Goal: Task Accomplishment & Management: Manage account settings

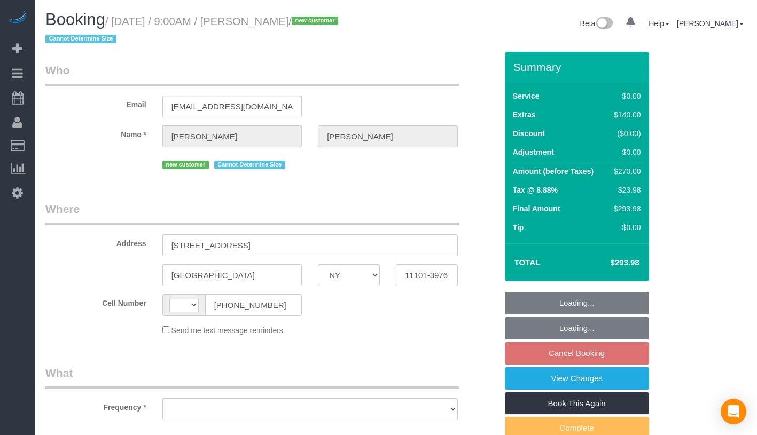
select select "NY"
select select "object:566"
select select "string:[GEOGRAPHIC_DATA]"
select select "string:stripe-pm_1SHub74VGloSiKo7H0vpVSHz"
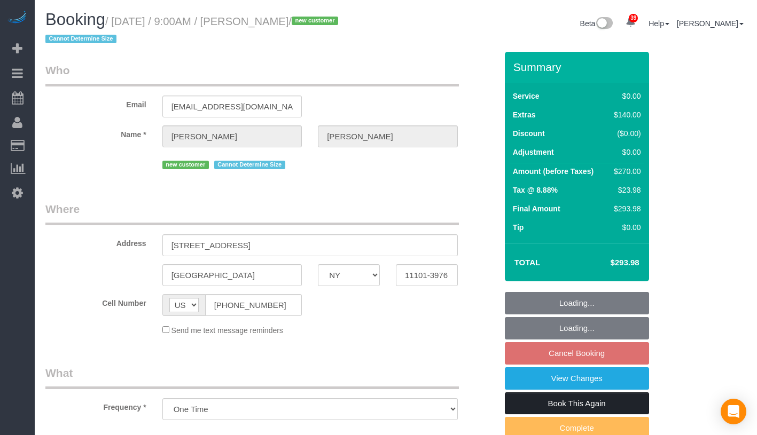
select select "2"
select select "number:56"
select select "number:79"
select select "number:15"
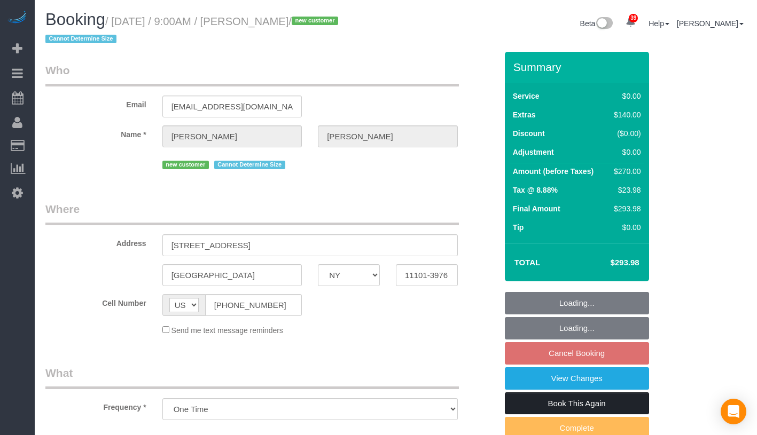
select select "number:5"
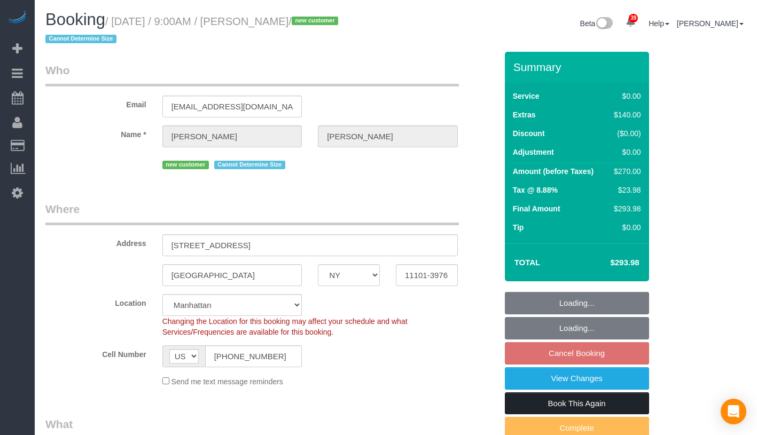
select select "spot2"
select select "object:1511"
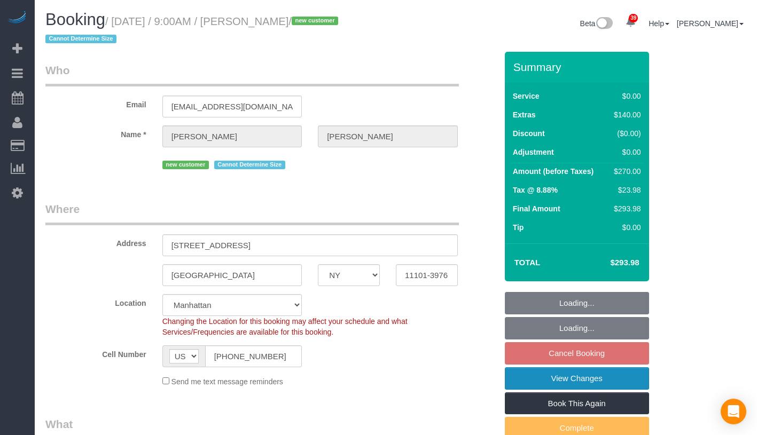
click at [626, 381] on link "View Changes" at bounding box center [577, 379] width 144 height 22
select select "2"
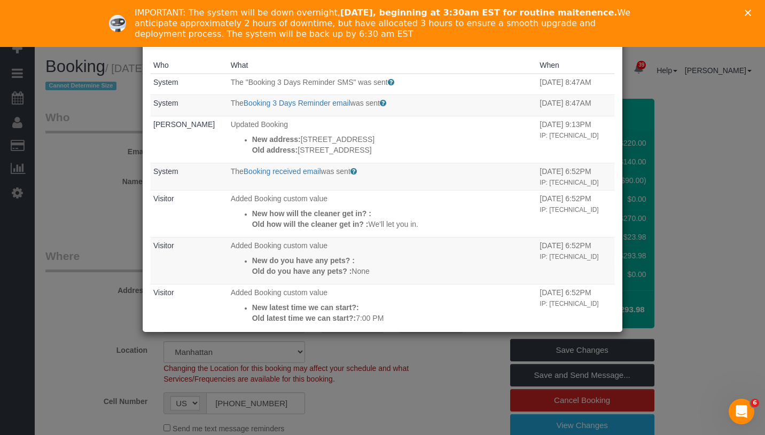
click at [756, 5] on div "IMPORTANT: The system will be down overnight, October 16th, beginning at 3:30am…" at bounding box center [382, 23] width 765 height 38
click at [752, 12] on div "Close" at bounding box center [750, 13] width 11 height 6
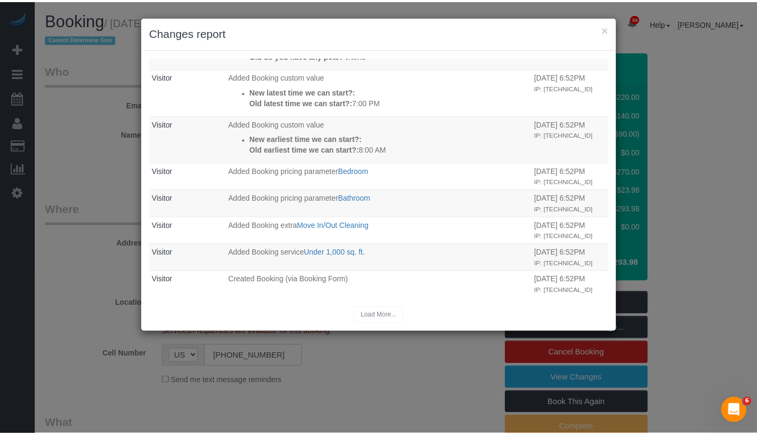
scroll to position [279, 0]
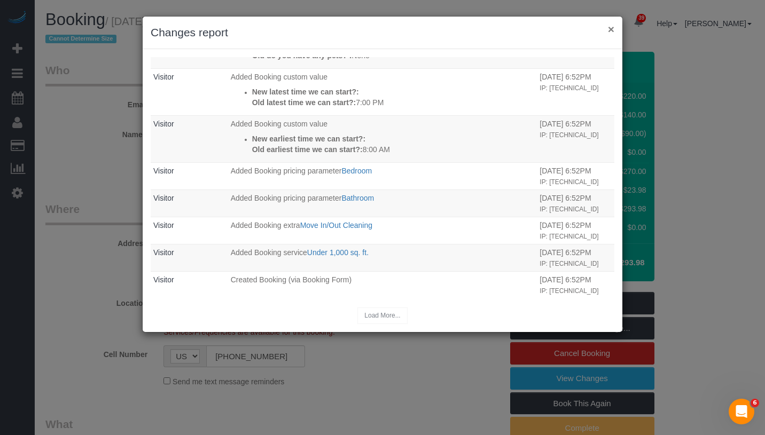
click at [614, 32] on button "×" at bounding box center [611, 29] width 6 height 11
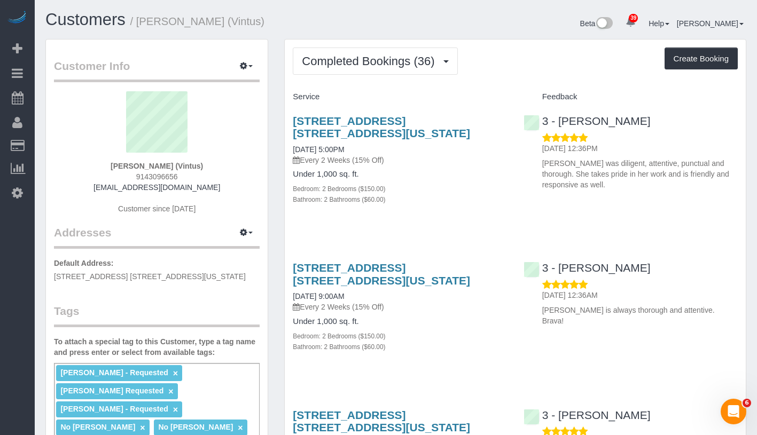
click at [439, 36] on div "Beta 39 Your Notifications You have 0 alerts × You have 7 to charge for 10/13/2…" at bounding box center [575, 25] width 358 height 28
click at [418, 56] on span "Completed Bookings (36)" at bounding box center [371, 60] width 138 height 13
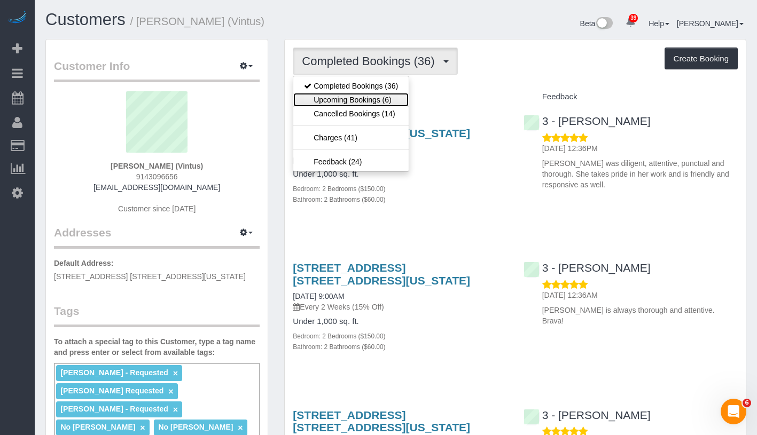
click at [368, 100] on link "Upcoming Bookings (6)" at bounding box center [350, 100] width 115 height 14
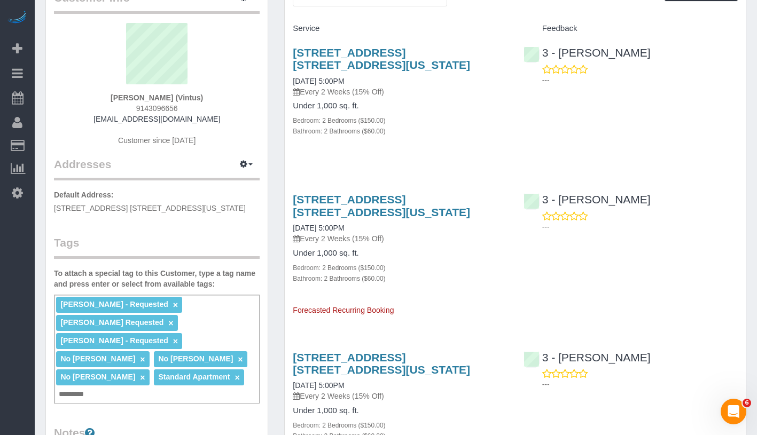
scroll to position [72, 0]
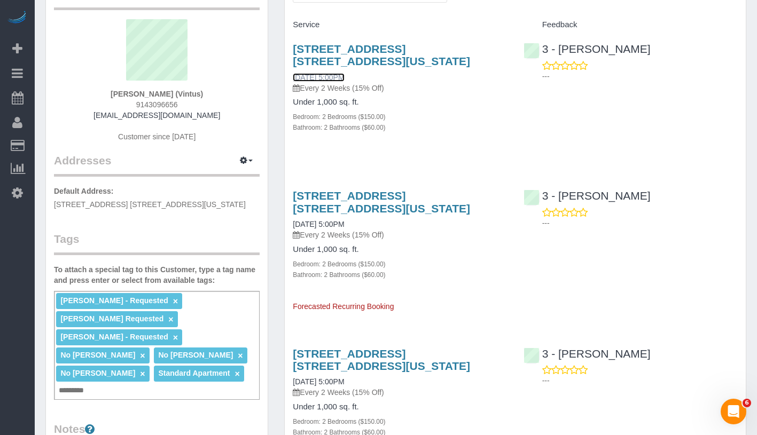
click at [344, 76] on link "10/17/2025 5:00PM" at bounding box center [318, 77] width 51 height 9
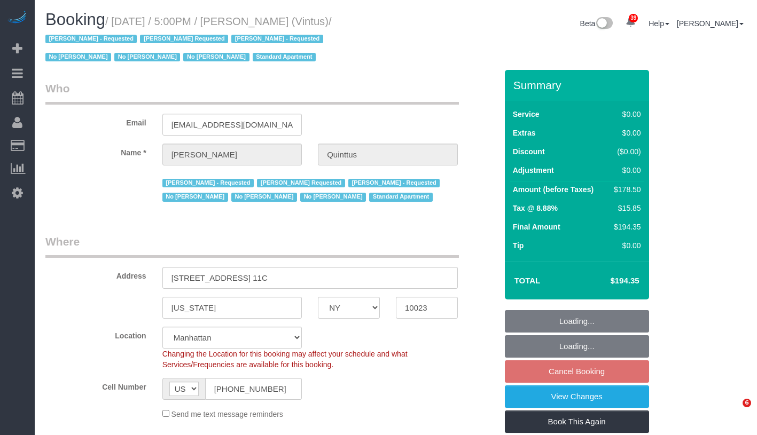
select select "NY"
select select "object:845"
select select "2"
select select "spot10"
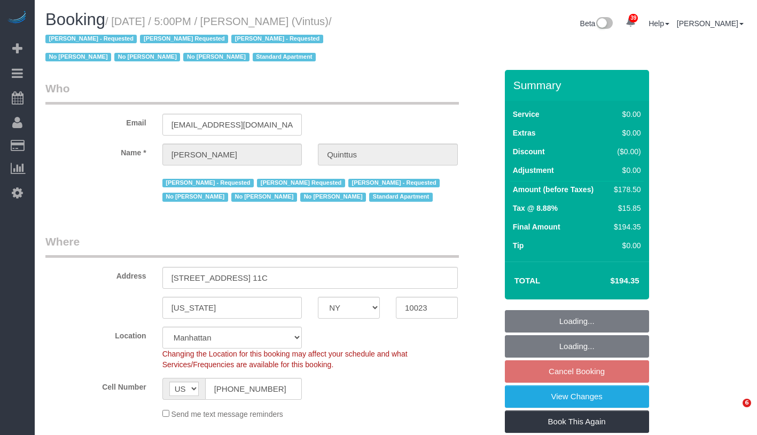
select select "number:57"
select select "number:77"
select select "number:15"
select select "number:6"
select select "number:21"
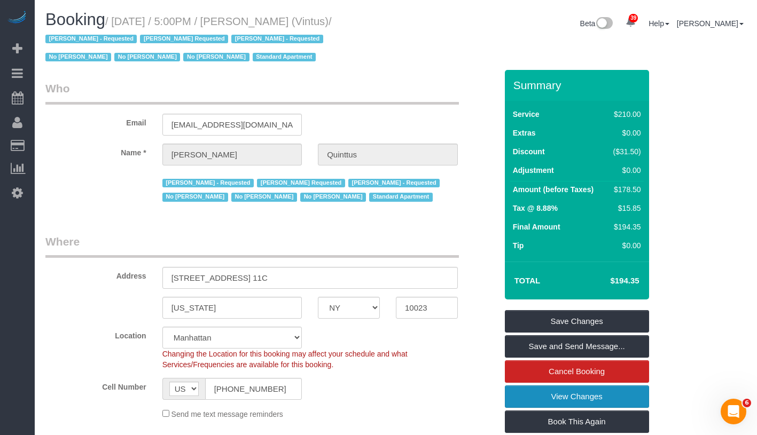
click at [618, 394] on link "View Changes" at bounding box center [577, 397] width 144 height 22
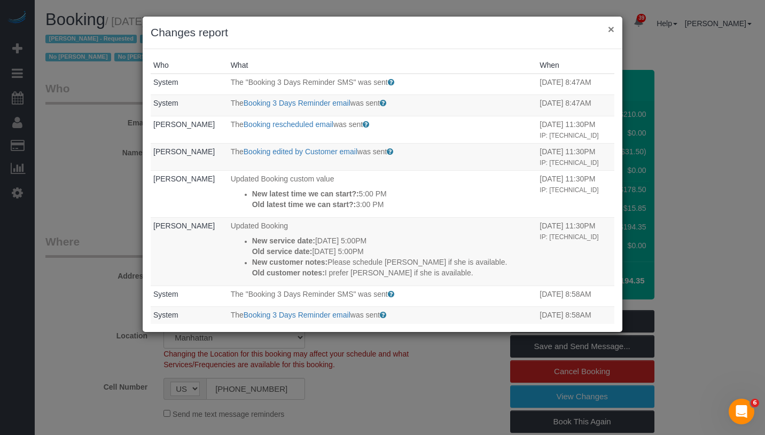
click at [612, 30] on button "×" at bounding box center [611, 29] width 6 height 11
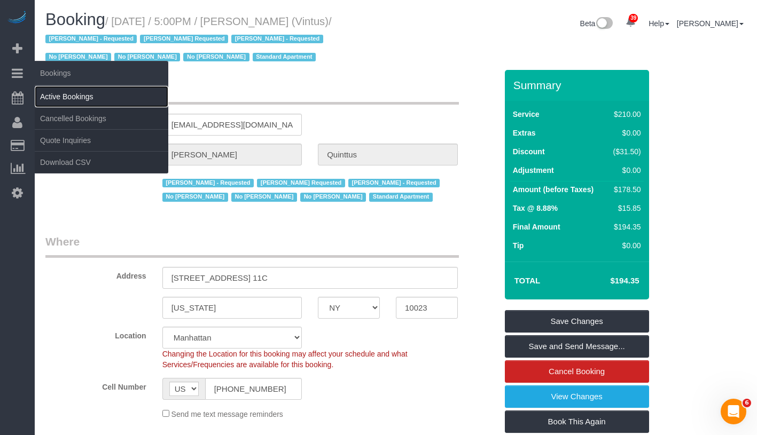
drag, startPoint x: 80, startPoint y: 99, endPoint x: 102, endPoint y: 85, distance: 26.4
click at [80, 99] on link "Active Bookings" at bounding box center [102, 96] width 134 height 21
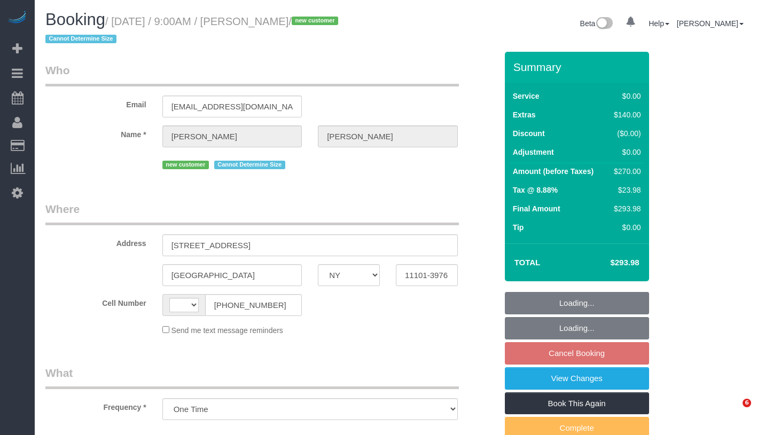
select select "NY"
select select "string:stripe-pm_1SHub74VGloSiKo7H0vpVSHz"
select select "number:56"
select select "number:79"
select select "number:15"
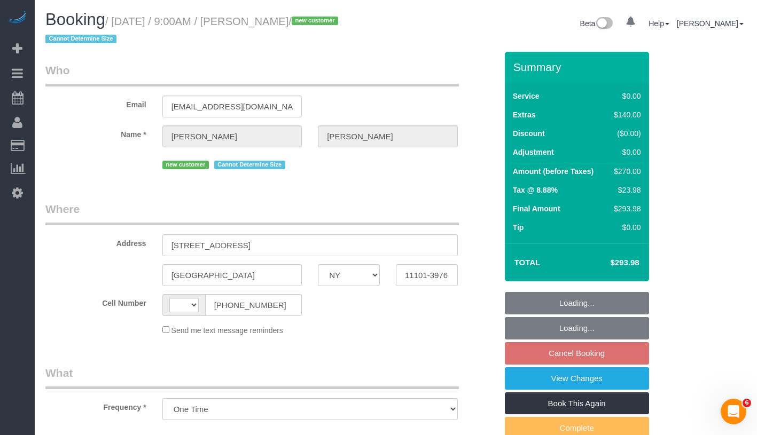
select select "number:5"
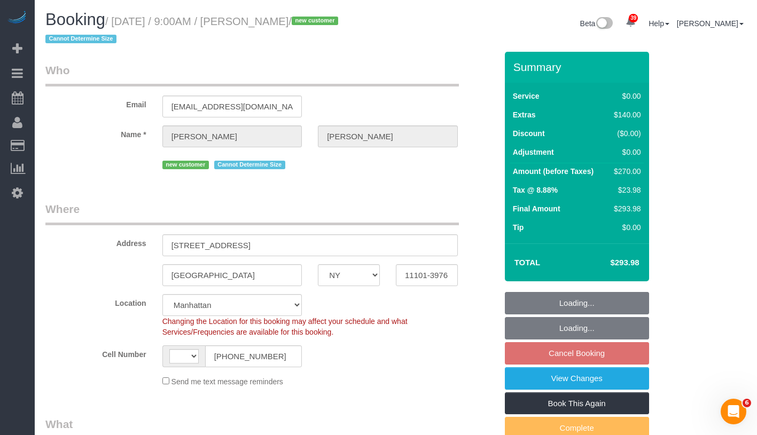
select select "string:[GEOGRAPHIC_DATA]"
select select "2"
select select "spot2"
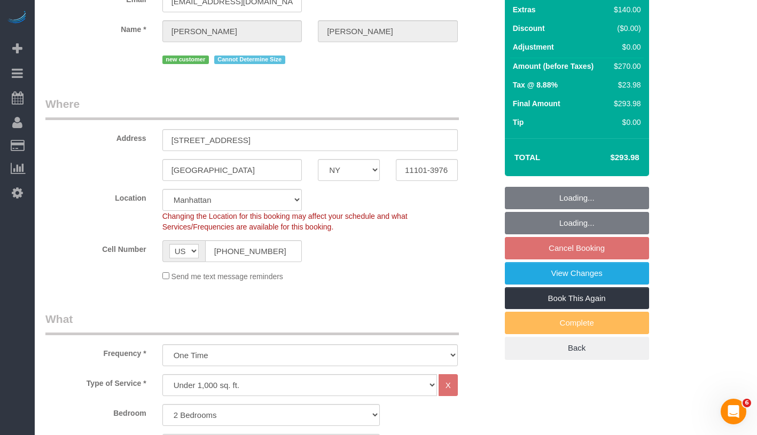
select select "object:1508"
select select "2"
click at [631, 278] on link "View Changes" at bounding box center [577, 273] width 144 height 22
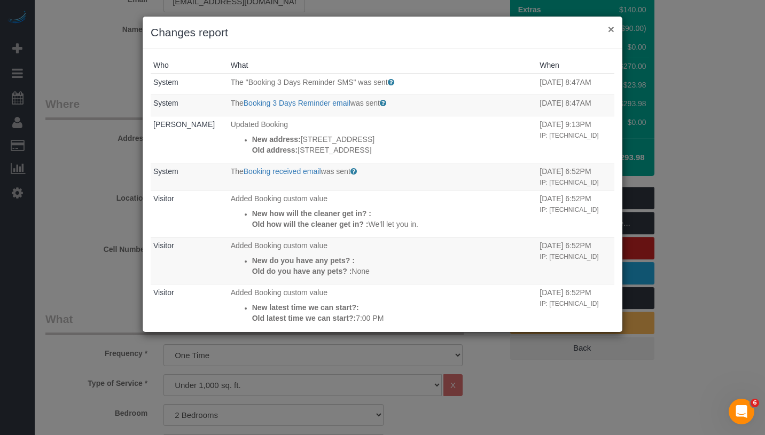
click at [609, 29] on button "×" at bounding box center [611, 29] width 6 height 11
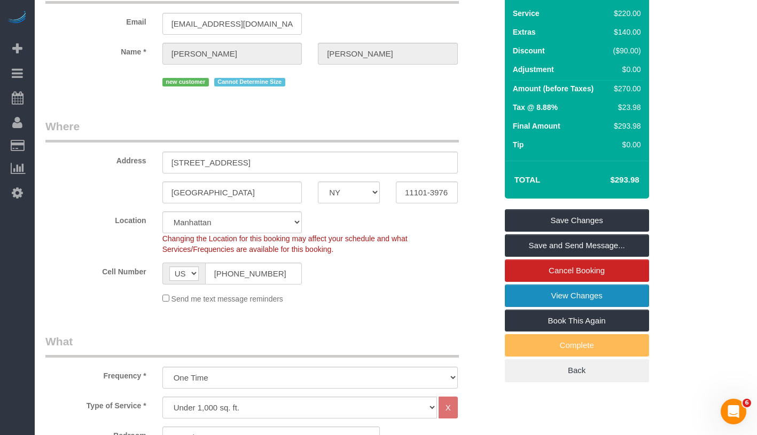
scroll to position [82, 0]
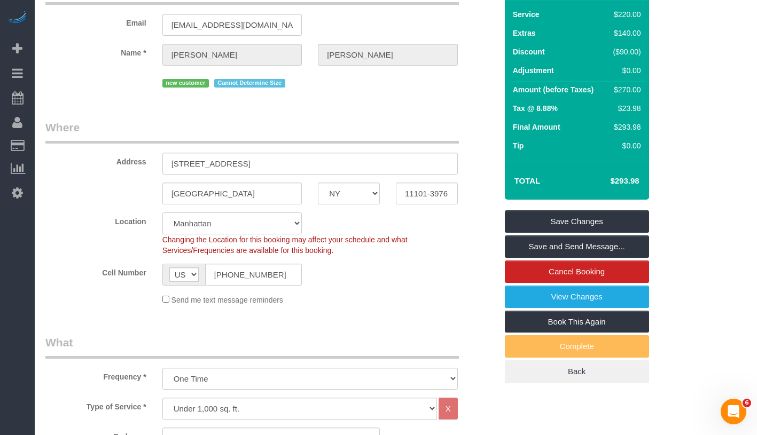
click at [185, 220] on select "Manhattan Austin Boston Bronx Brooklyn Charlotte Denver New Jersey Portland Que…" at bounding box center [232, 224] width 140 height 22
select select "7"
click at [162, 213] on select "Manhattan Austin Boston Bronx Brooklyn Charlotte Denver New Jersey Portland Que…" at bounding box center [232, 224] width 140 height 22
select select "spot57"
select select "2"
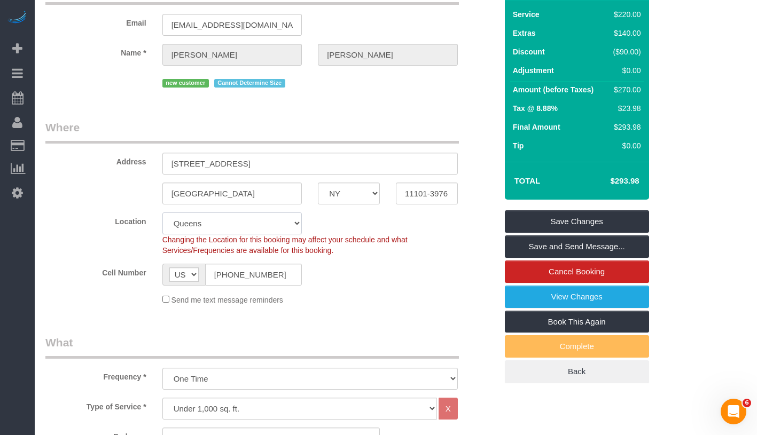
select select "2"
select select "object:2187"
click at [605, 252] on link "Save and Send Message..." at bounding box center [577, 247] width 144 height 22
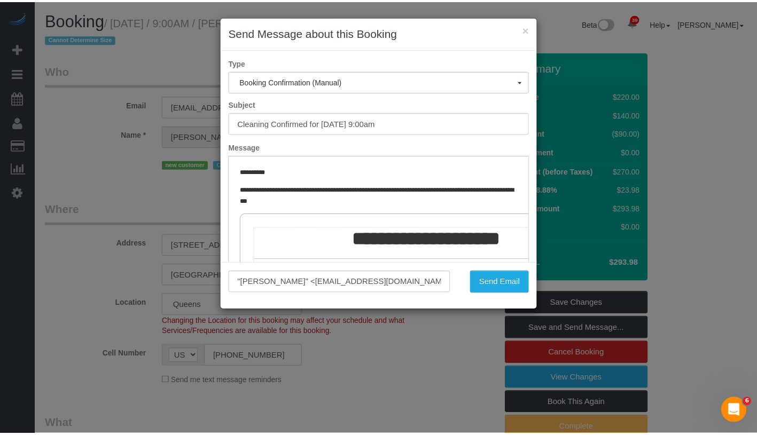
scroll to position [0, 0]
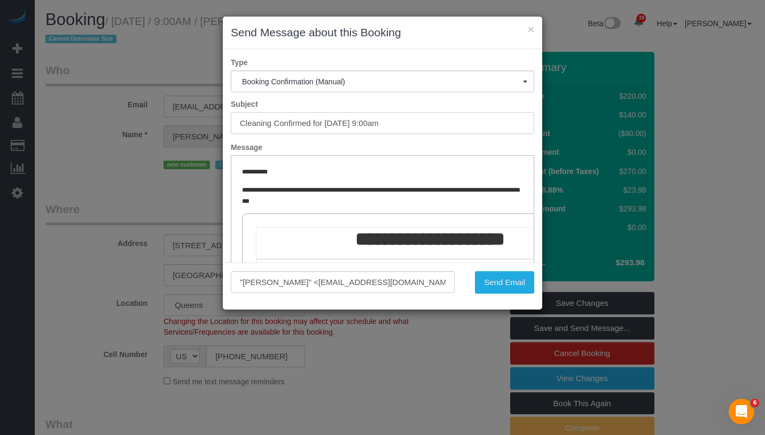
drag, startPoint x: 326, startPoint y: 123, endPoint x: 462, endPoint y: 124, distance: 135.7
click at [462, 124] on input "Cleaning Confirmed for 10/17/2025 at 9:00am" at bounding box center [382, 123] width 303 height 22
click at [514, 287] on button "Send Email" at bounding box center [504, 282] width 59 height 22
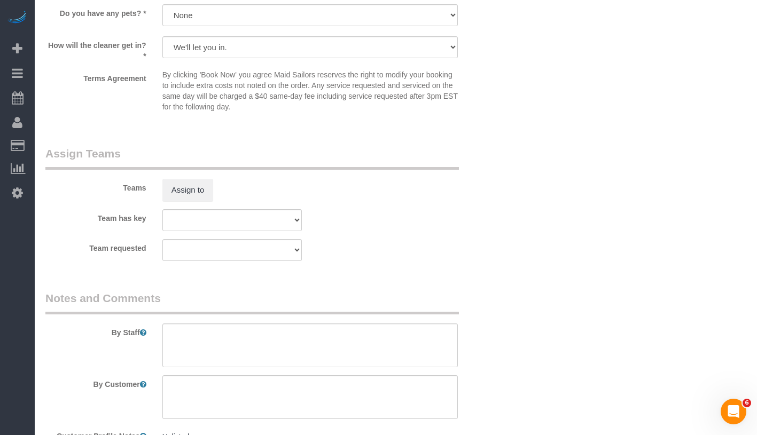
scroll to position [1263, 0]
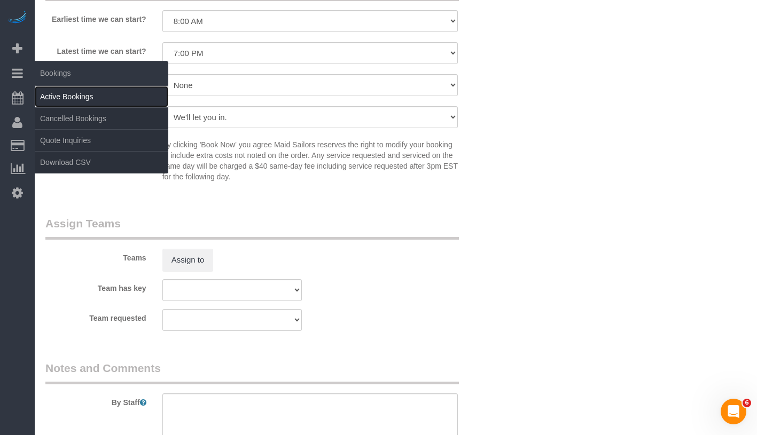
click at [92, 97] on link "Active Bookings" at bounding box center [102, 96] width 134 height 21
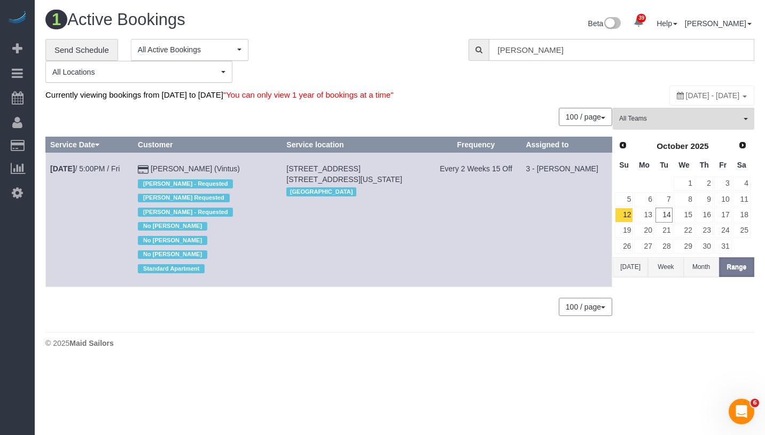
click at [578, 46] on input "Michael Quinttus" at bounding box center [622, 50] width 266 height 22
paste input "Chad Anderson -"
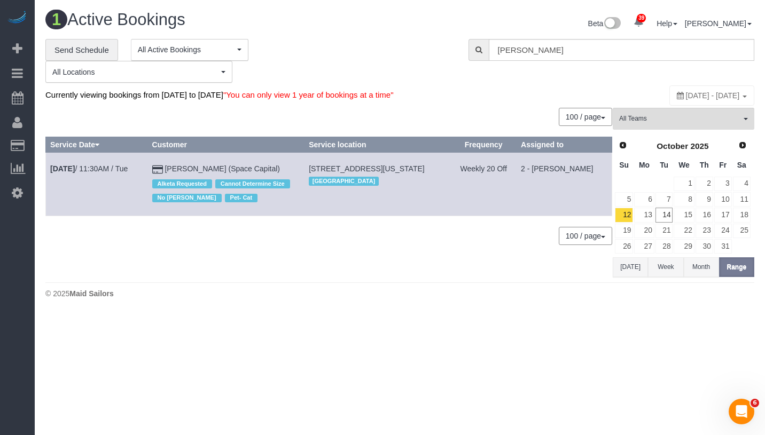
click at [583, 74] on div "**********" at bounding box center [399, 61] width 725 height 44
click at [598, 57] on input "Chad Anderson" at bounding box center [622, 50] width 266 height 22
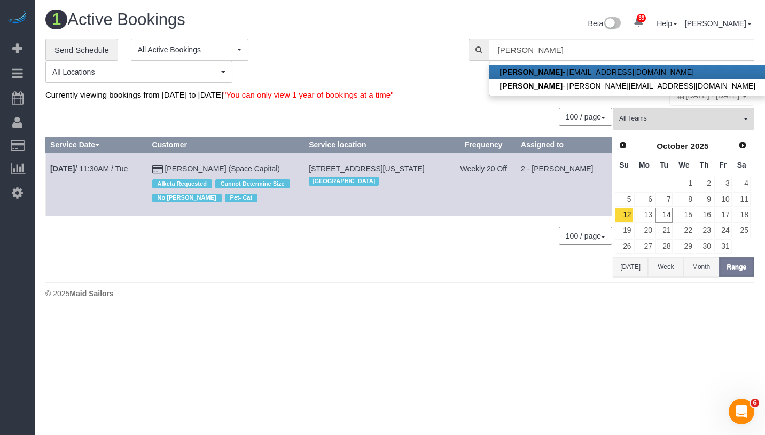
click at [568, 70] on link "Chad Anderson - chadjelek@gmail.com" at bounding box center [627, 72] width 277 height 14
type input "chadjelek@gmail.com"
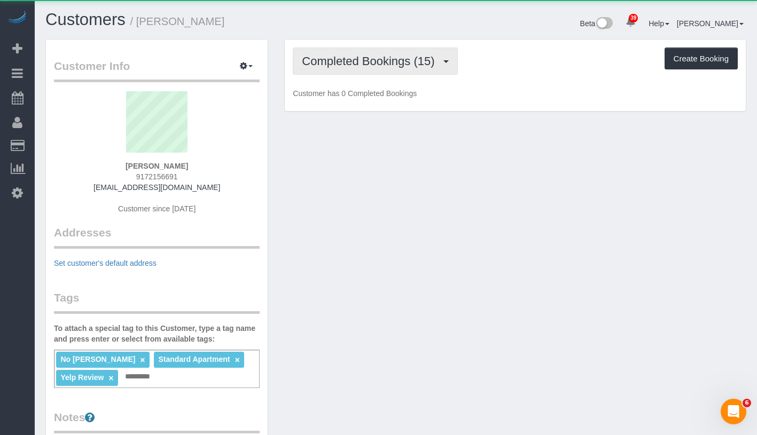
click at [326, 70] on button "Completed Bookings (15)" at bounding box center [375, 61] width 165 height 27
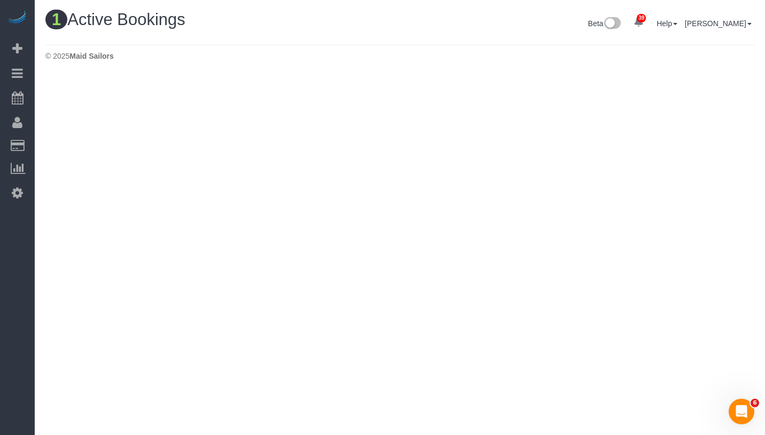
click at [0, 0] on input "Chad Anderson" at bounding box center [0, 0] width 0 height 0
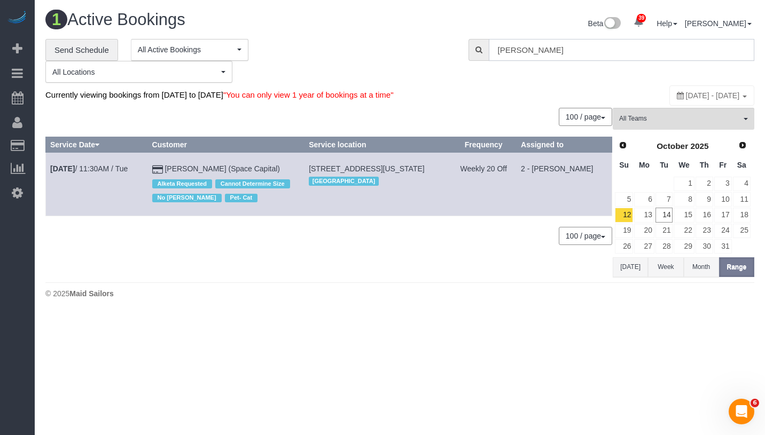
click at [607, 52] on input "Chad Anderson" at bounding box center [622, 50] width 266 height 22
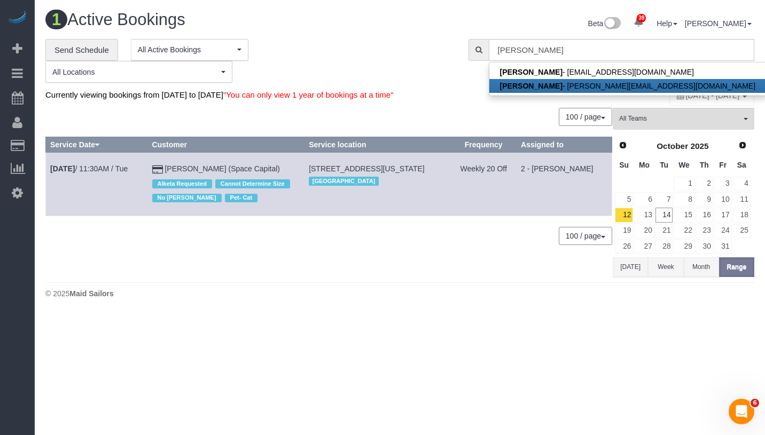
click at [589, 81] on link "Chad Anderson - chad@chadson.com" at bounding box center [627, 86] width 277 height 14
type input "chad@chadson.com"
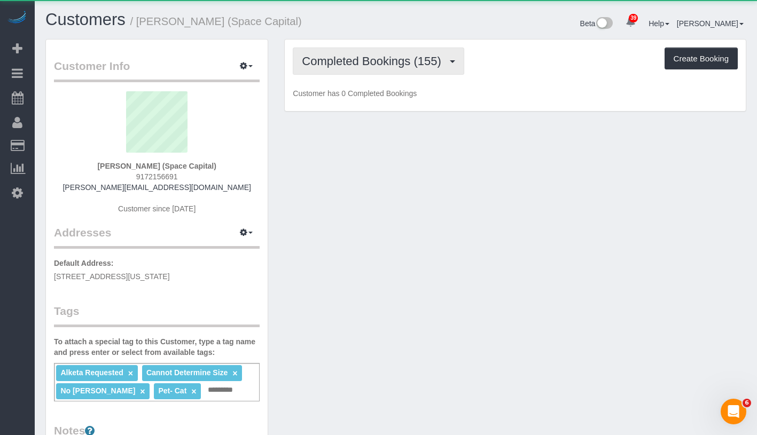
click at [340, 63] on span "Completed Bookings (155)" at bounding box center [374, 60] width 144 height 13
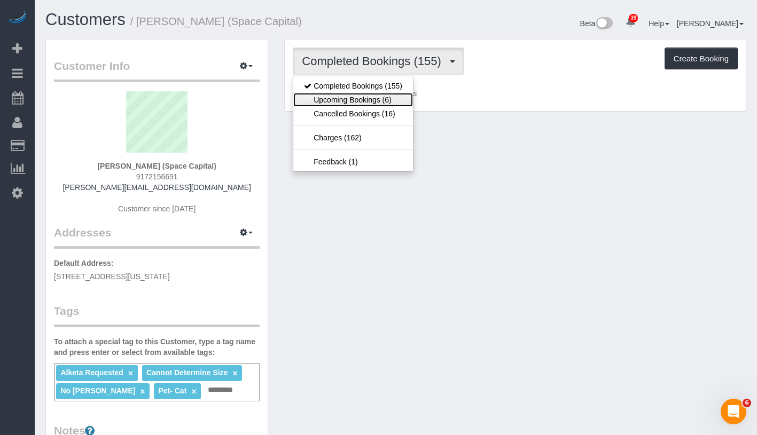
click at [342, 102] on link "Upcoming Bookings (6)" at bounding box center [353, 100] width 120 height 14
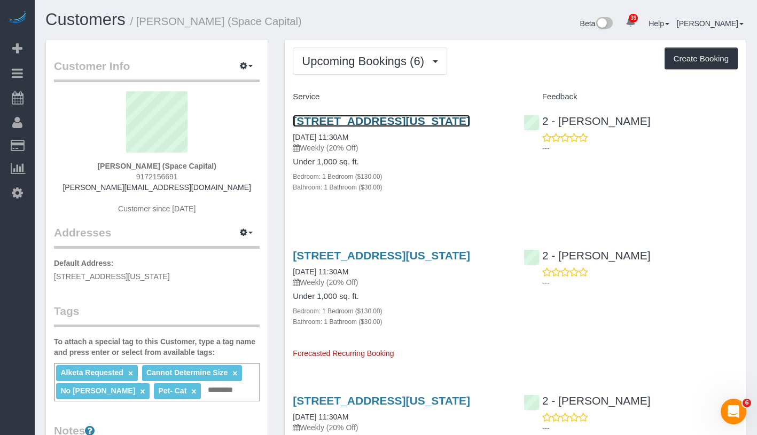
click at [332, 127] on link "400 West 61st Street, Apt. 1107, New York, NY 10023" at bounding box center [381, 121] width 177 height 12
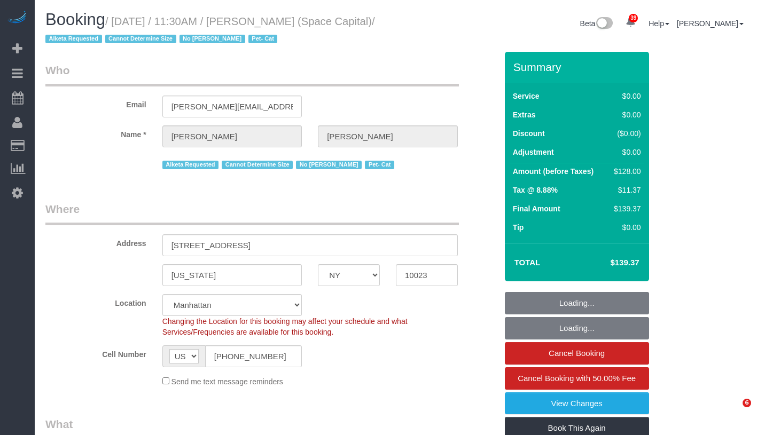
select select "NY"
select select "number:89"
select select "number:90"
select select "number:14"
select select "number:6"
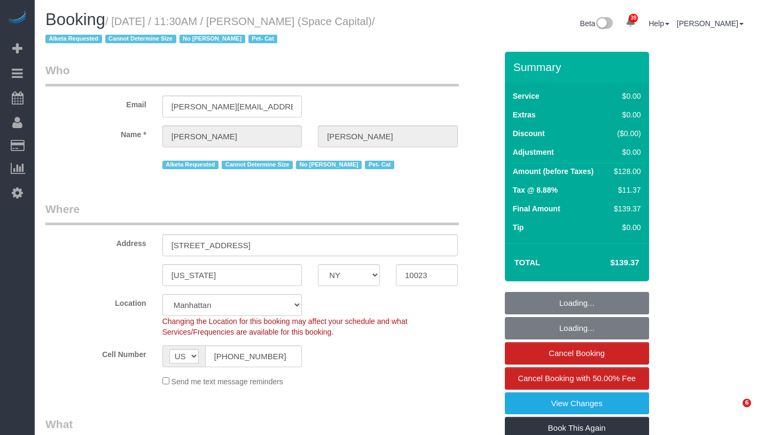
select select "object:996"
select select "string:stripe-pm_1J0xpx4VGloSiKo7Azbby8ri"
select select "1"
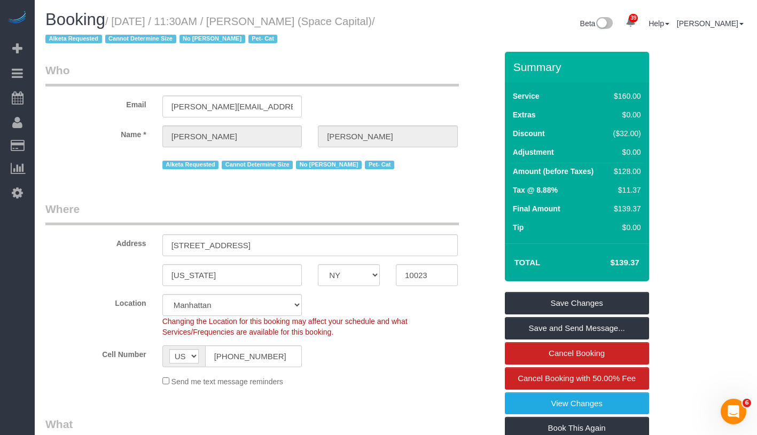
click at [118, 22] on small "/ [DATE] / 11:30AM / [PERSON_NAME] (Space Capital) / Alketa Requested Cannot De…" at bounding box center [209, 30] width 329 height 30
drag, startPoint x: 118, startPoint y: 22, endPoint x: 85, endPoint y: 44, distance: 39.1
click at [85, 44] on small "/ [DATE] / 11:30AM / [PERSON_NAME] (Space Capital) / Alketa Requested Cannot De…" at bounding box center [209, 30] width 329 height 30
copy small "[DATE] / 11:30AM / [PERSON_NAME] (Space Capital)"
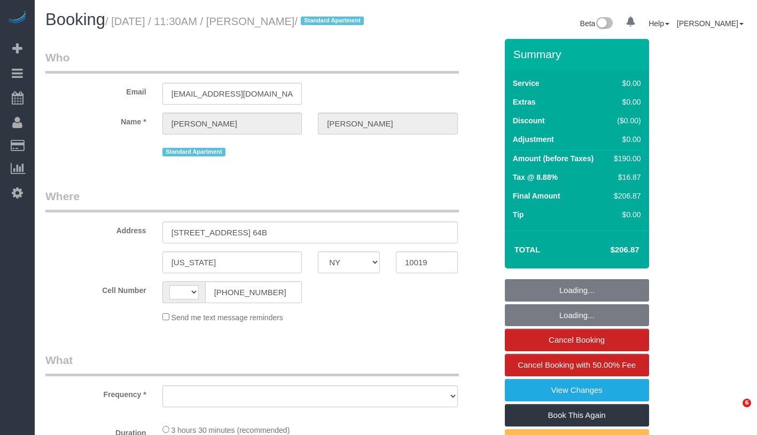
select select "NY"
select select "object:501"
select select "number:58"
select select "number:75"
select select "number:15"
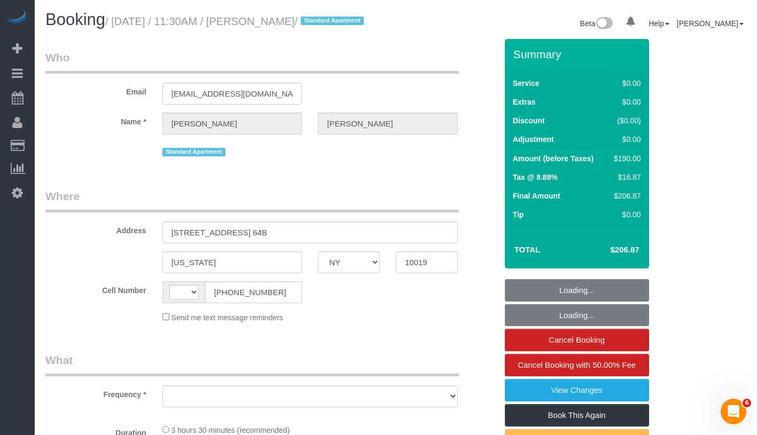
select select "number:6"
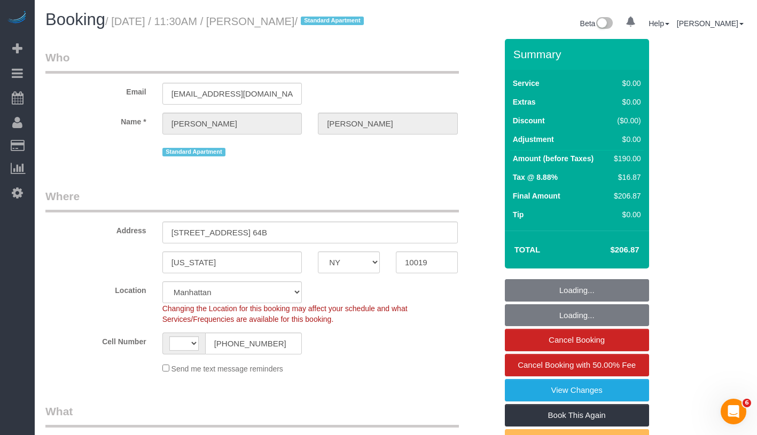
select select "object:727"
select select "string:[GEOGRAPHIC_DATA]"
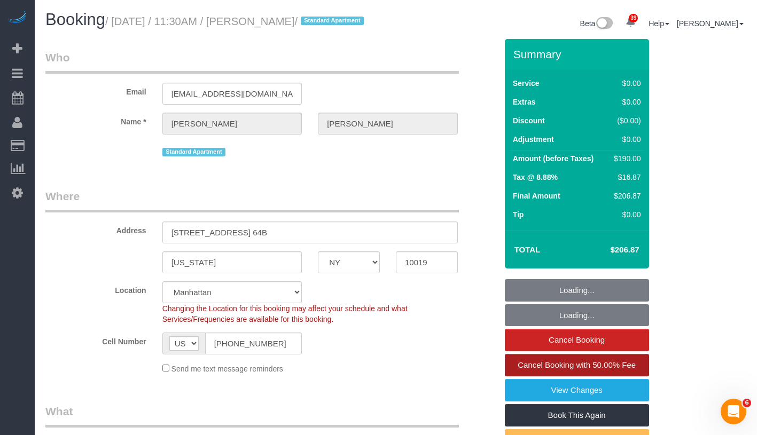
select select "string:stripe-pm_1QoFeW4VGloSiKo702fD7gvl"
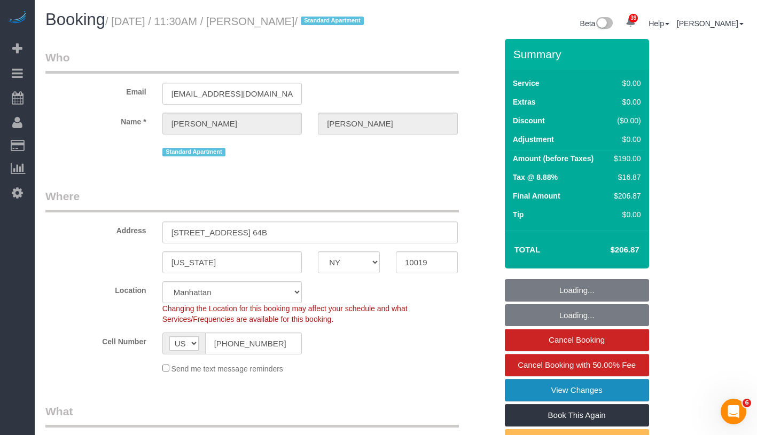
select select "1"
select select "2"
click at [613, 396] on link "View Changes" at bounding box center [577, 390] width 144 height 22
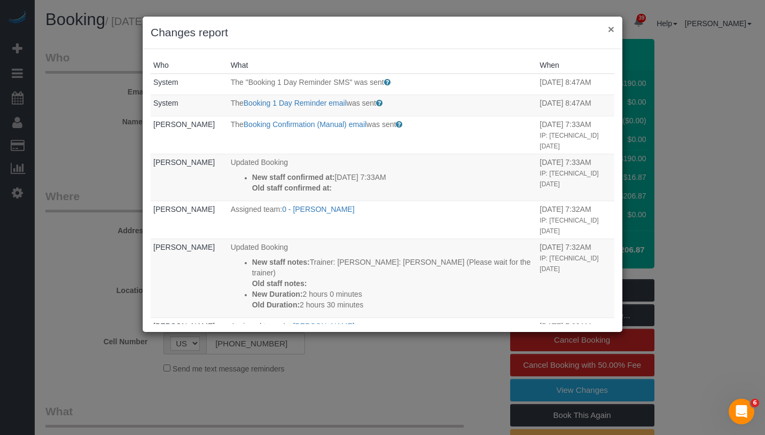
click at [613, 32] on button "×" at bounding box center [611, 29] width 6 height 11
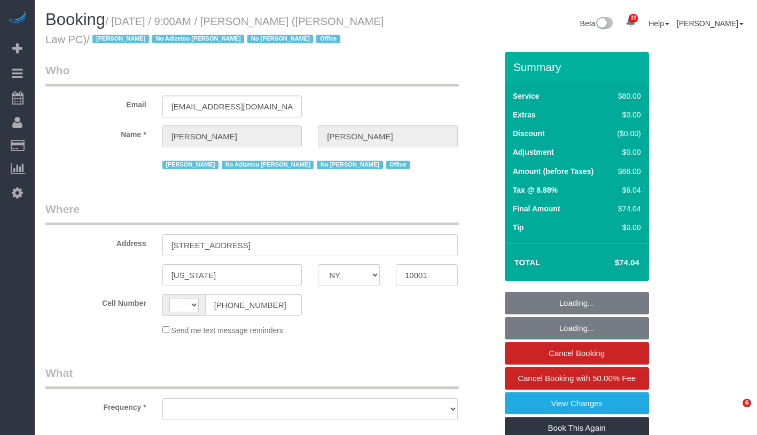
select select "NY"
select select "object:509"
select select "number:89"
select select "number:90"
select select "number:15"
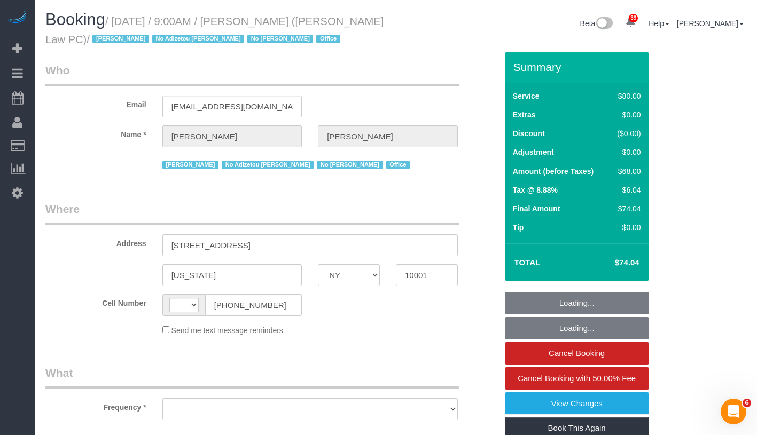
select select "number:7"
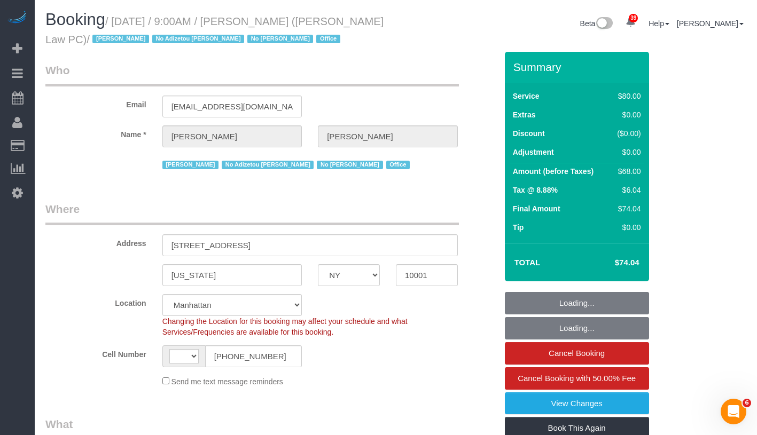
select select "object:735"
select select "string:[GEOGRAPHIC_DATA]"
select select "string:stripe-pm_1SCksU4VGloSiKo7ZQND7oja"
select select "spot1"
